Goal: Task Accomplishment & Management: Manage account settings

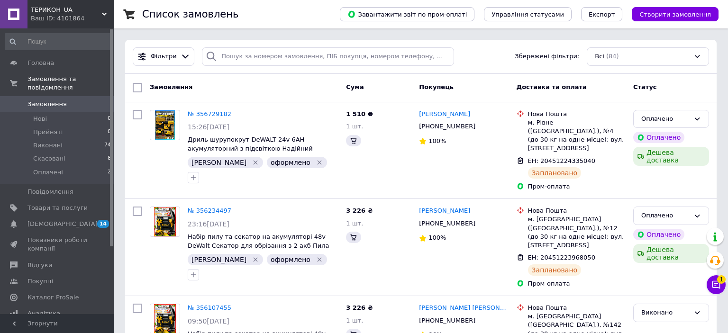
click at [713, 286] on icon at bounding box center [716, 285] width 8 height 8
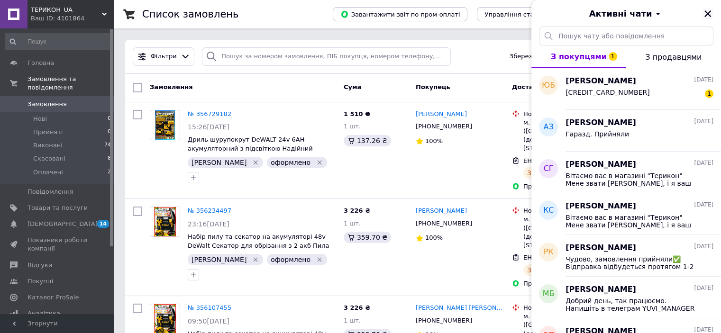
click at [707, 13] on icon "Закрити" at bounding box center [707, 13] width 9 height 9
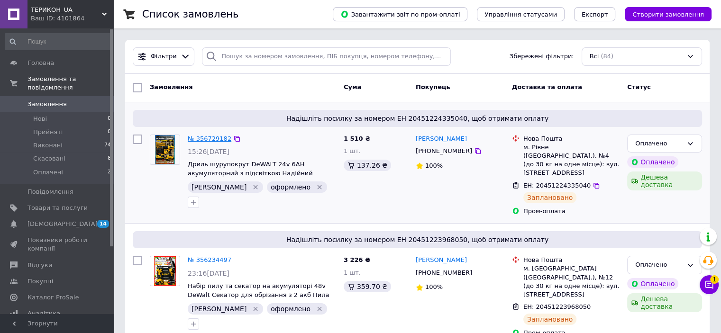
click at [216, 138] on link "№ 356729182" at bounding box center [210, 138] width 44 height 7
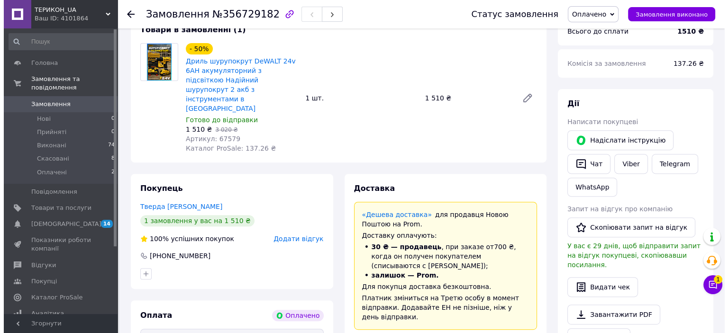
scroll to position [379, 0]
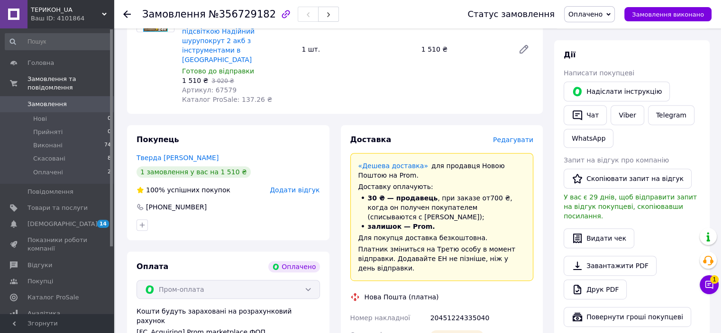
click at [516, 136] on span "Редагувати" at bounding box center [513, 140] width 40 height 8
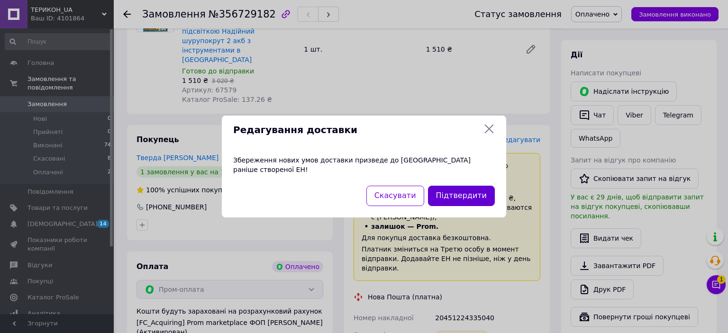
click at [447, 197] on button "Підтвердити" at bounding box center [461, 196] width 67 height 20
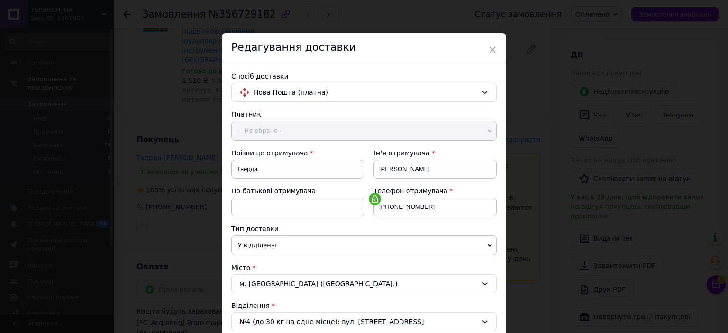
scroll to position [293, 0]
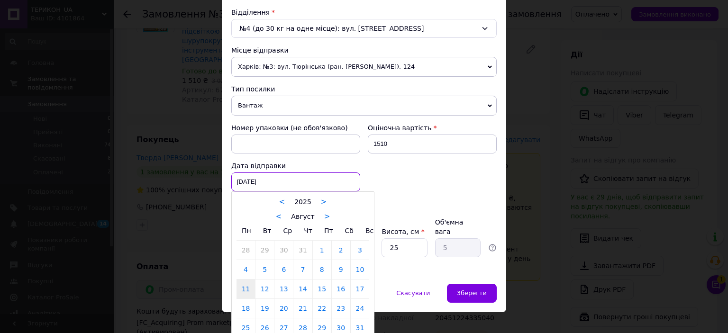
click at [309, 179] on div "[DATE] < 2025 > < Август > Пн Вт Ср Чт Пт Сб Вс 28 29 30 31 1 2 3 4 5 6 7 8 9 1…" at bounding box center [295, 182] width 129 height 19
click at [268, 290] on link "12" at bounding box center [264, 289] width 18 height 19
type input "[DATE]"
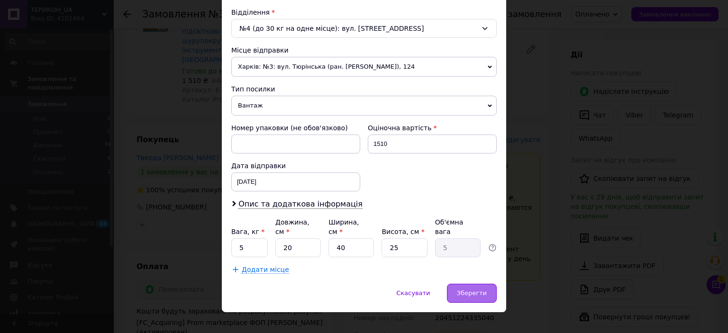
click at [462, 290] on span "Зберегти" at bounding box center [472, 293] width 30 height 7
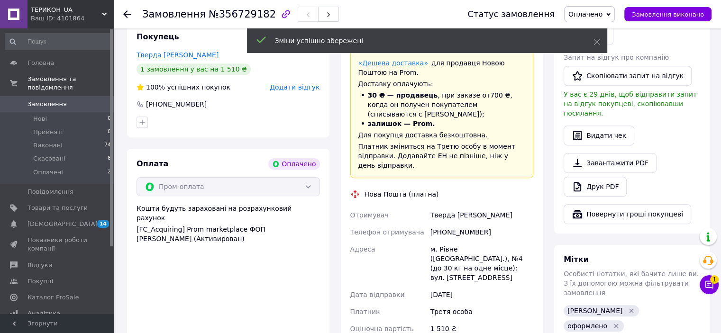
scroll to position [521, 0]
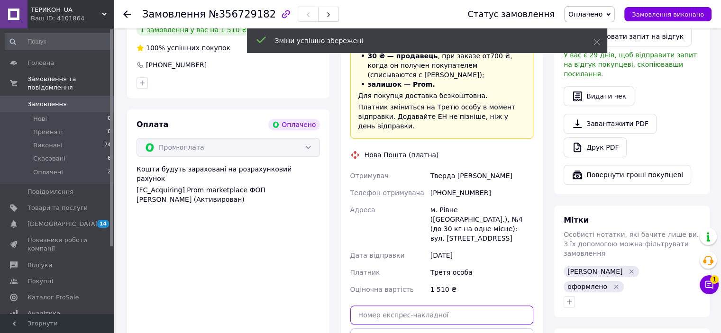
click at [440, 306] on input "text" at bounding box center [441, 315] width 183 height 19
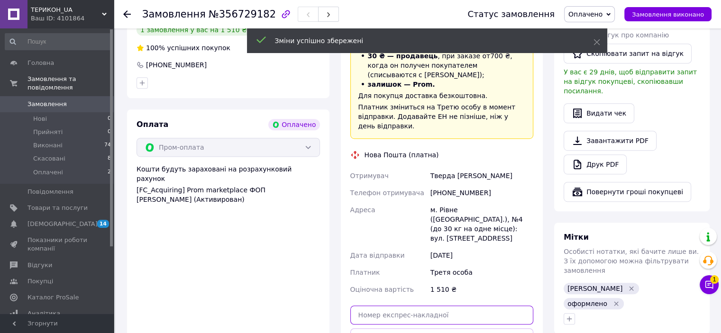
paste input "20451224643161"
type input "20451224643161"
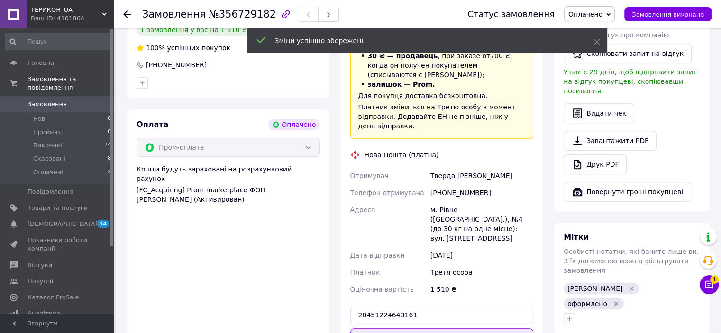
click at [456, 328] on button "Передати номер" at bounding box center [441, 337] width 183 height 19
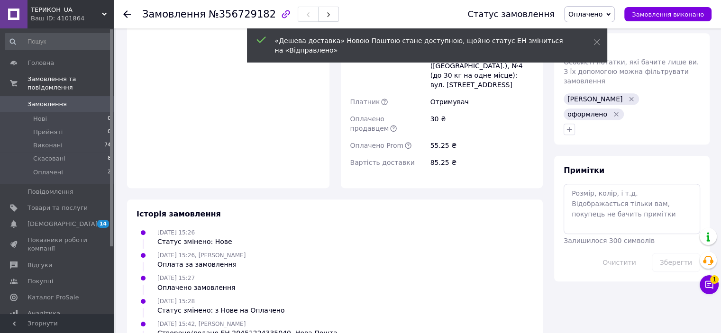
click at [628, 95] on icon "Видалити мітку" at bounding box center [632, 99] width 8 height 8
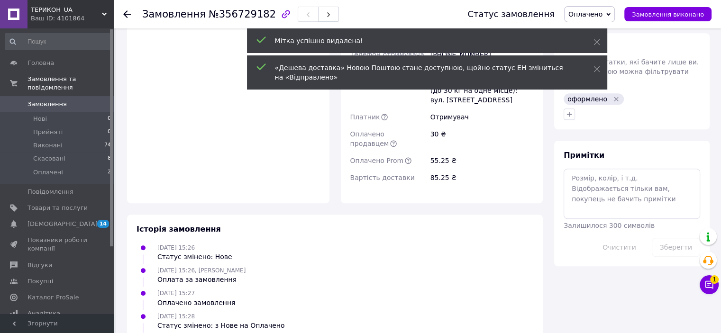
click at [92, 100] on span "0" at bounding box center [101, 104] width 26 height 9
